Goal: Check status: Check status

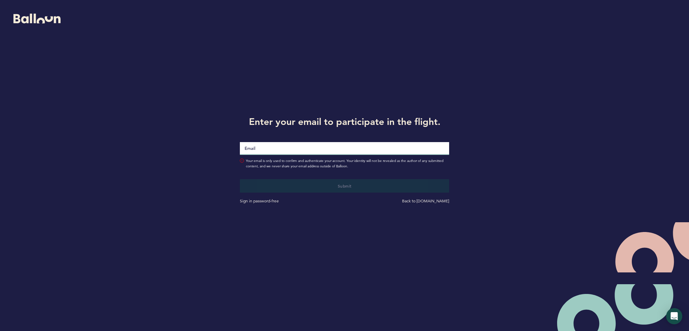
click at [280, 148] on input "Email" at bounding box center [345, 148] width 210 height 13
type input "[PERSON_NAME][EMAIL_ADDRESS][PERSON_NAME][DOMAIN_NAME]"
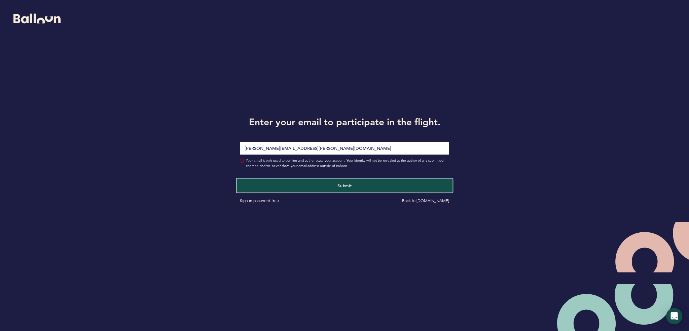
click at [296, 185] on button "Submit" at bounding box center [345, 185] width 216 height 14
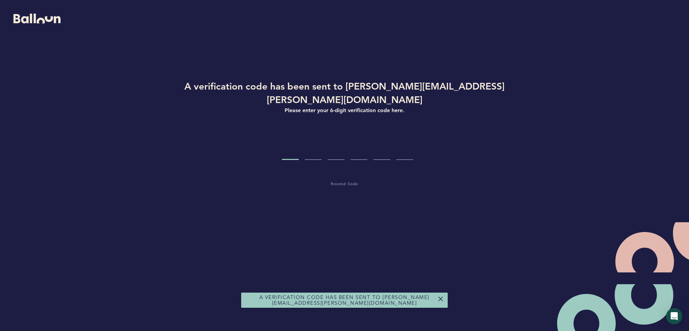
click at [284, 140] on input "Code digit 1" at bounding box center [290, 147] width 17 height 25
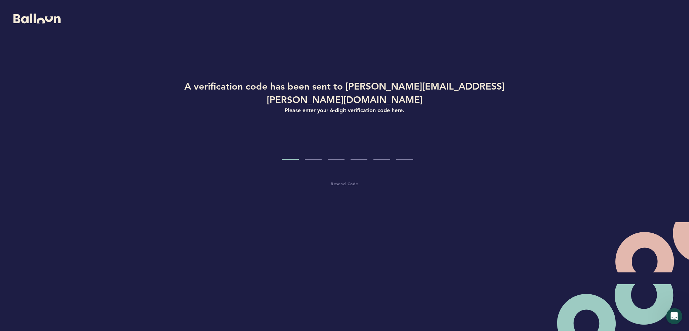
click at [287, 137] on input "Code digit 1" at bounding box center [290, 147] width 17 height 25
type input "8"
type input "1"
type input "0"
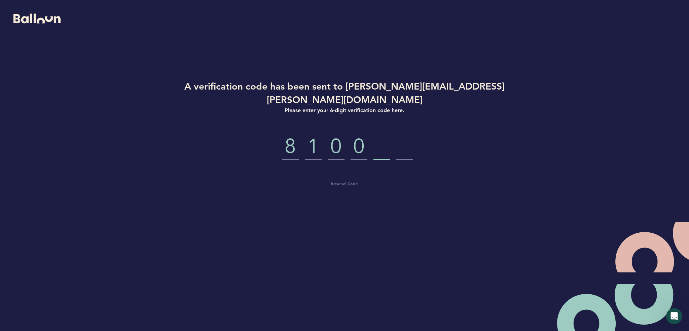
type input "7"
type input "2"
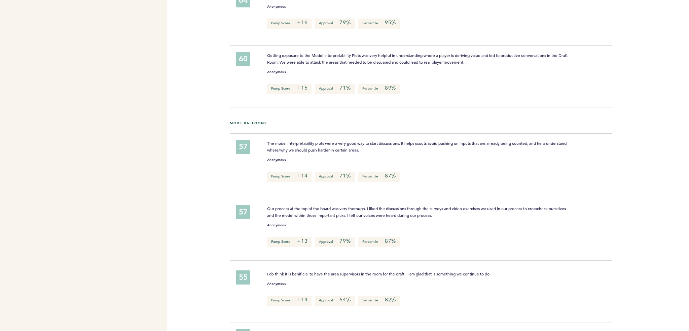
scroll to position [337, 0]
